Goal: Navigation & Orientation: Go to known website

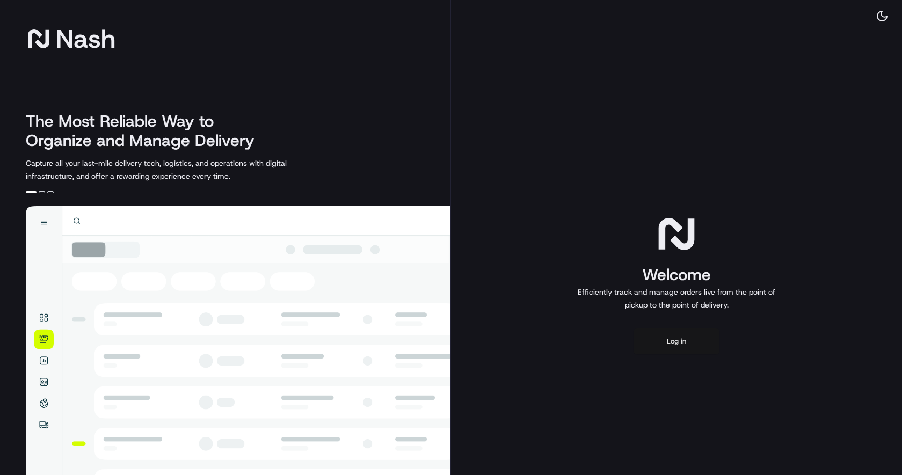
click at [661, 335] on button "Log in" at bounding box center [676, 342] width 86 height 26
